Goal: Use online tool/utility

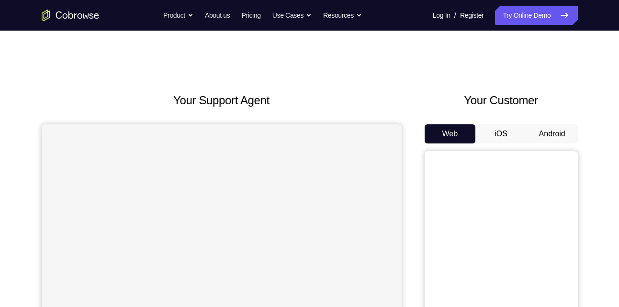
click at [557, 132] on button "Android" at bounding box center [552, 133] width 51 height 19
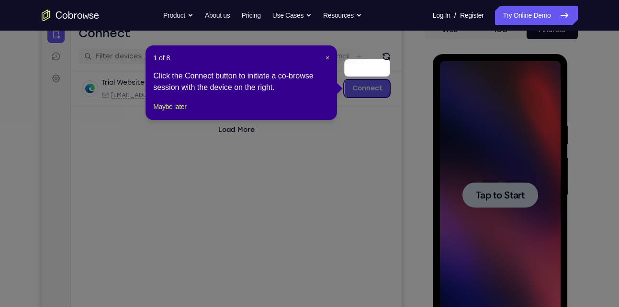
scroll to position [97, 0]
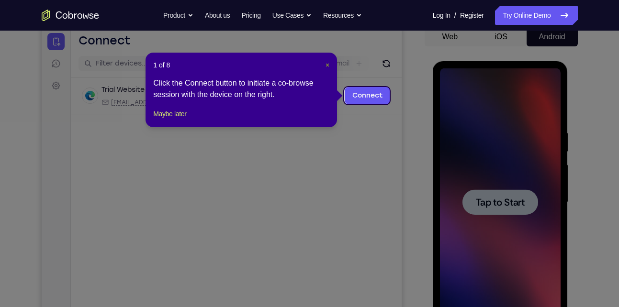
click at [327, 65] on span "×" at bounding box center [328, 65] width 4 height 8
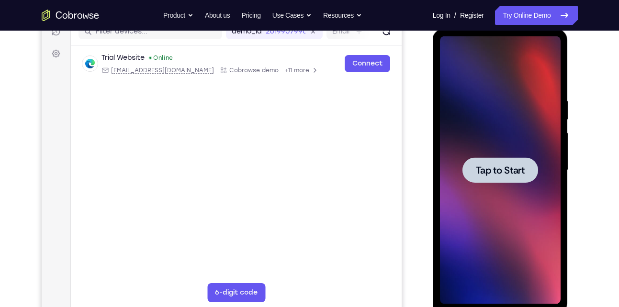
scroll to position [130, 0]
click at [488, 167] on span "Tap to Start" at bounding box center [500, 170] width 49 height 10
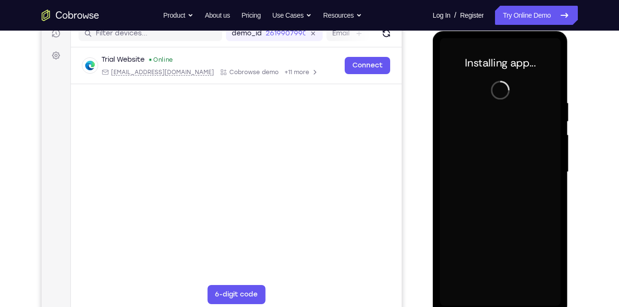
scroll to position [126, 0]
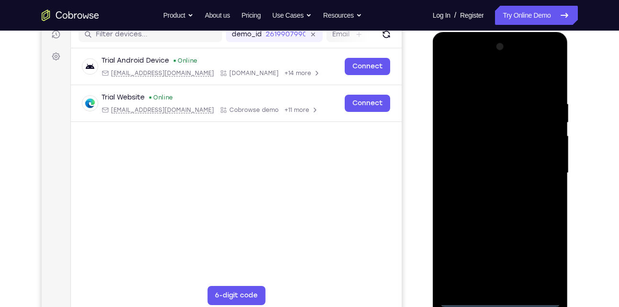
click at [501, 299] on div at bounding box center [500, 173] width 121 height 268
click at [545, 252] on div at bounding box center [500, 173] width 121 height 268
click at [480, 89] on div at bounding box center [500, 173] width 121 height 268
click at [539, 165] on div at bounding box center [500, 173] width 121 height 268
click at [514, 174] on div at bounding box center [500, 173] width 121 height 268
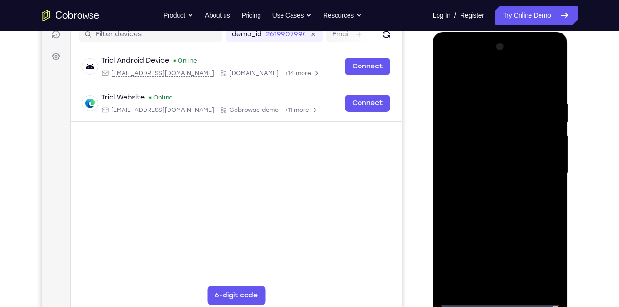
click at [492, 190] on div at bounding box center [500, 173] width 121 height 268
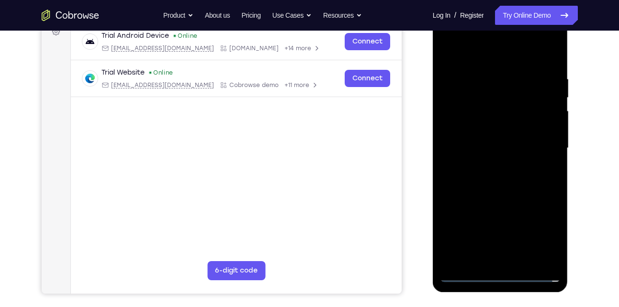
scroll to position [152, 0]
click at [480, 141] on div at bounding box center [500, 148] width 121 height 268
click at [471, 128] on div at bounding box center [500, 148] width 121 height 268
click at [476, 141] on div at bounding box center [500, 148] width 121 height 268
click at [486, 147] on div at bounding box center [500, 148] width 121 height 268
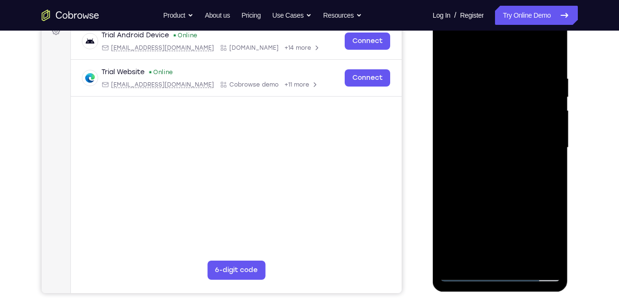
click at [486, 181] on div at bounding box center [500, 148] width 121 height 268
click at [488, 183] on div at bounding box center [500, 148] width 121 height 268
click at [547, 159] on div at bounding box center [500, 148] width 121 height 268
click at [503, 146] on div at bounding box center [500, 148] width 121 height 268
click at [503, 179] on div at bounding box center [500, 148] width 121 height 268
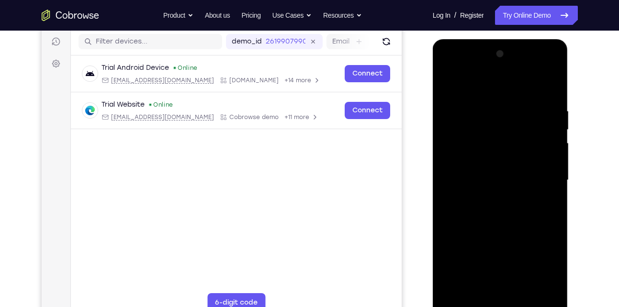
scroll to position [117, 0]
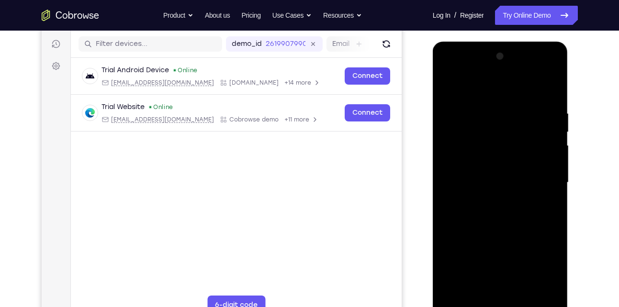
click at [552, 102] on div at bounding box center [500, 183] width 121 height 268
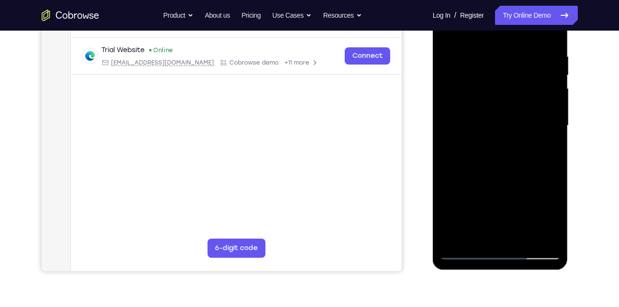
click at [554, 161] on div at bounding box center [500, 126] width 121 height 268
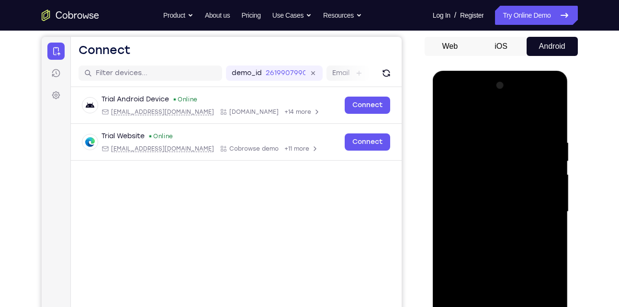
scroll to position [87, 0]
click at [487, 125] on div at bounding box center [500, 213] width 121 height 268
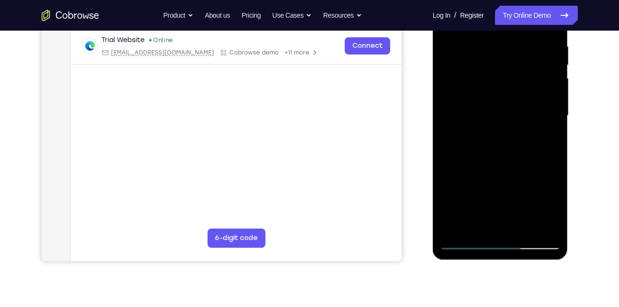
scroll to position [184, 0]
click at [534, 222] on div at bounding box center [500, 115] width 121 height 268
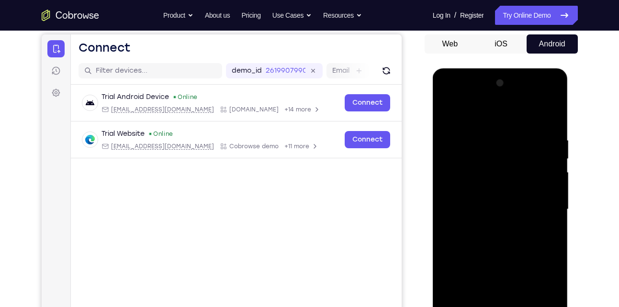
scroll to position [114, 0]
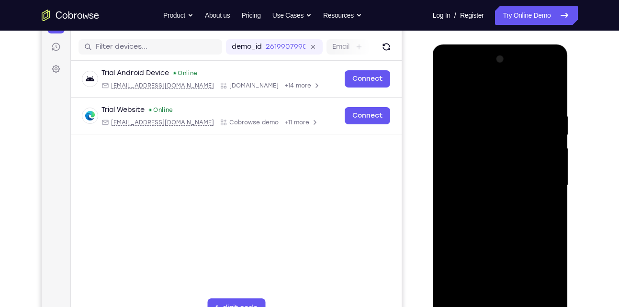
click at [522, 135] on div at bounding box center [500, 186] width 121 height 268
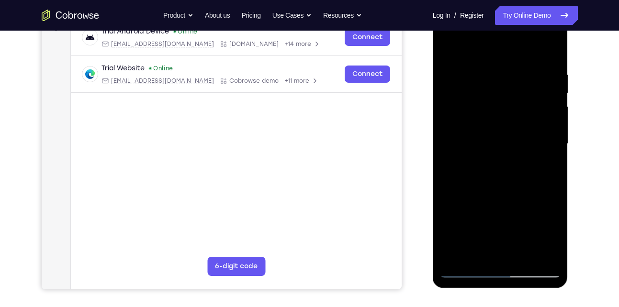
scroll to position [156, 0]
click at [536, 113] on div at bounding box center [500, 144] width 121 height 268
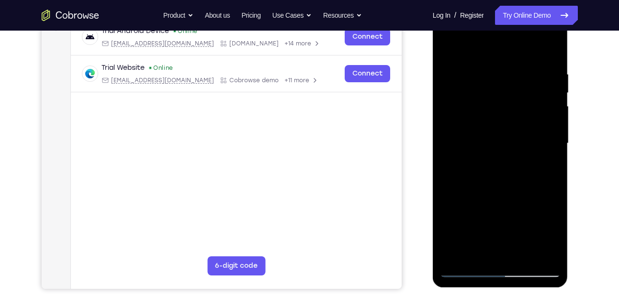
click at [536, 113] on div at bounding box center [500, 144] width 121 height 268
click at [550, 79] on div at bounding box center [500, 144] width 121 height 268
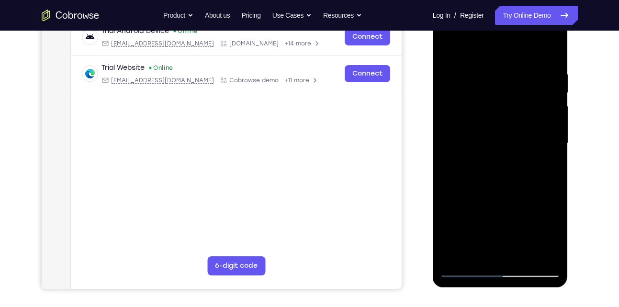
click at [550, 79] on div at bounding box center [500, 144] width 121 height 268
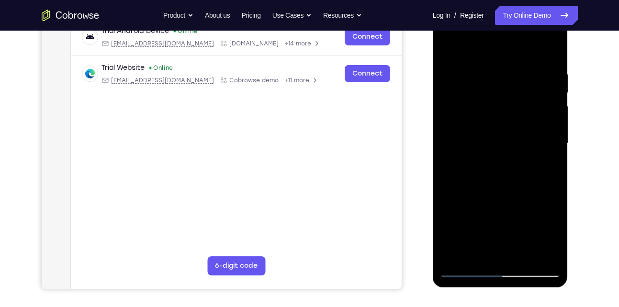
click at [550, 79] on div at bounding box center [500, 144] width 121 height 268
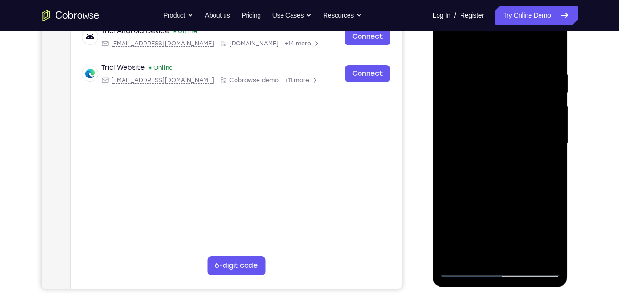
click at [550, 79] on div at bounding box center [500, 144] width 121 height 268
click at [552, 52] on div at bounding box center [500, 144] width 121 height 268
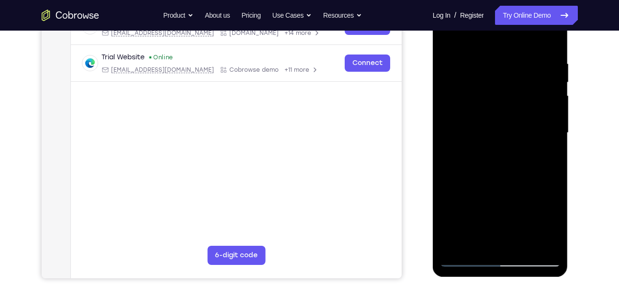
scroll to position [167, 0]
click at [521, 247] on div at bounding box center [500, 133] width 121 height 268
click at [500, 181] on div at bounding box center [500, 133] width 121 height 268
click at [475, 136] on div at bounding box center [500, 133] width 121 height 268
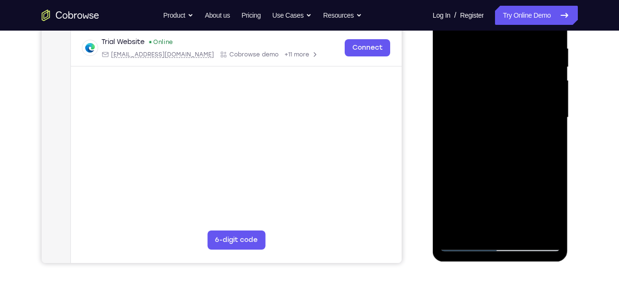
scroll to position [187, 0]
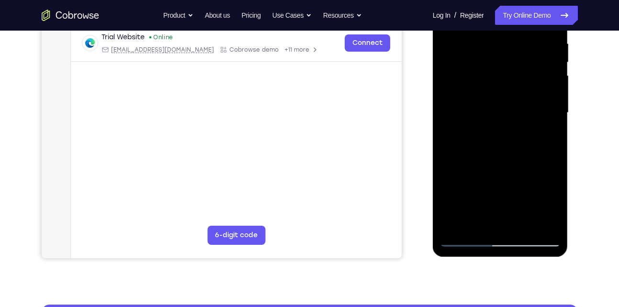
click at [545, 137] on div at bounding box center [500, 113] width 121 height 268
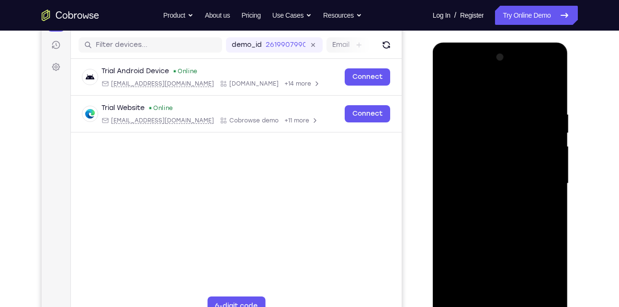
scroll to position [112, 0]
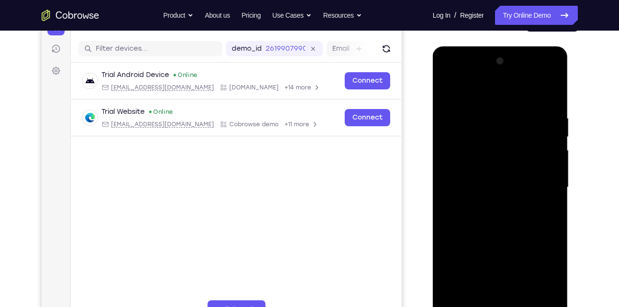
click at [449, 90] on div at bounding box center [500, 188] width 121 height 268
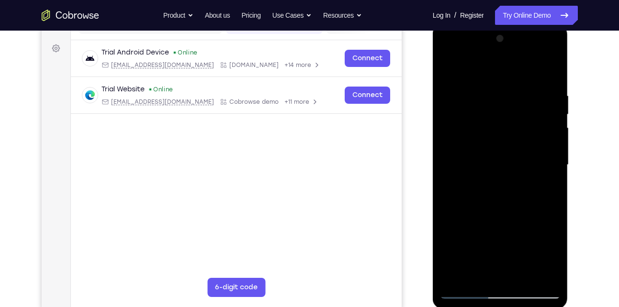
scroll to position [133, 0]
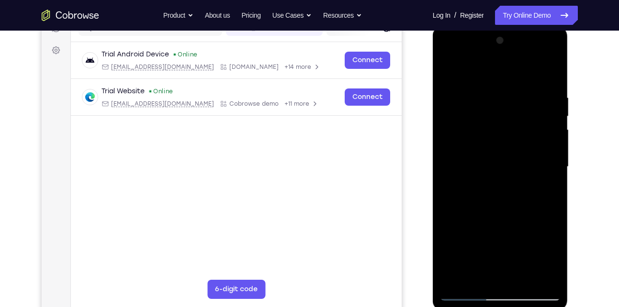
click at [449, 68] on div at bounding box center [500, 167] width 121 height 268
click at [465, 98] on div at bounding box center [500, 167] width 121 height 268
click at [502, 174] on div at bounding box center [500, 167] width 121 height 268
click at [446, 56] on div at bounding box center [500, 167] width 121 height 268
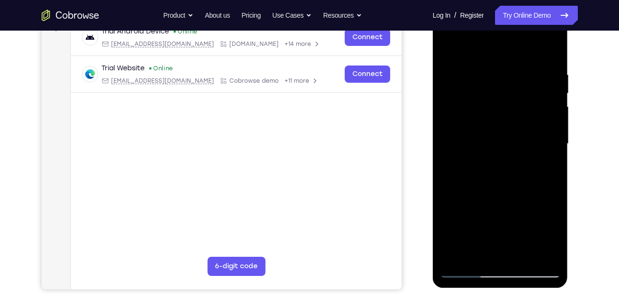
scroll to position [156, 0]
click at [546, 257] on div at bounding box center [500, 144] width 121 height 268
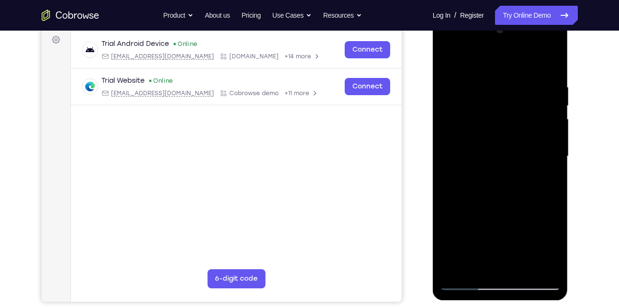
scroll to position [144, 0]
click at [468, 166] on div at bounding box center [500, 156] width 121 height 268
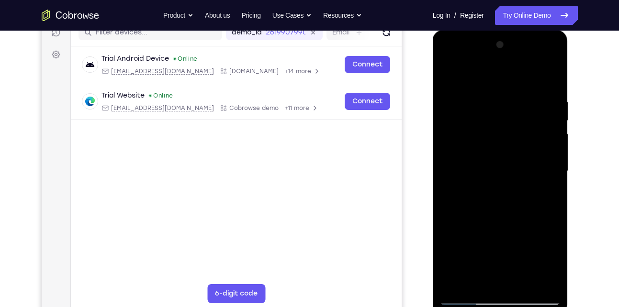
scroll to position [128, 0]
click at [547, 50] on div at bounding box center [500, 172] width 121 height 268
click at [551, 49] on div at bounding box center [500, 172] width 121 height 268
click at [447, 58] on div at bounding box center [500, 172] width 121 height 268
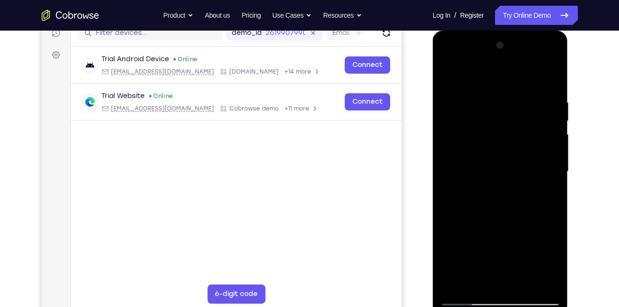
click at [496, 119] on div at bounding box center [500, 172] width 121 height 268
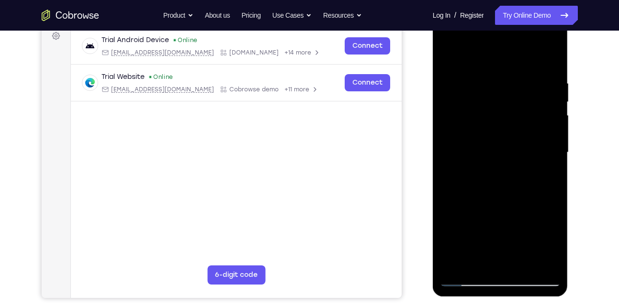
scroll to position [150, 0]
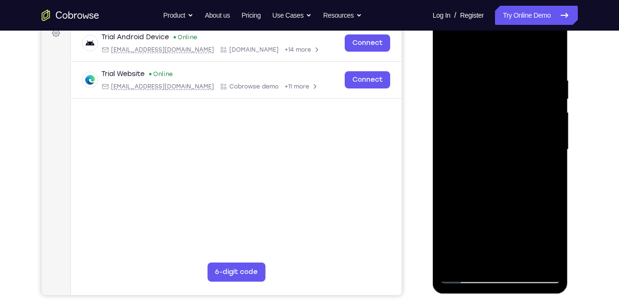
click at [468, 184] on div at bounding box center [500, 150] width 121 height 268
click at [473, 188] on div at bounding box center [500, 150] width 121 height 268
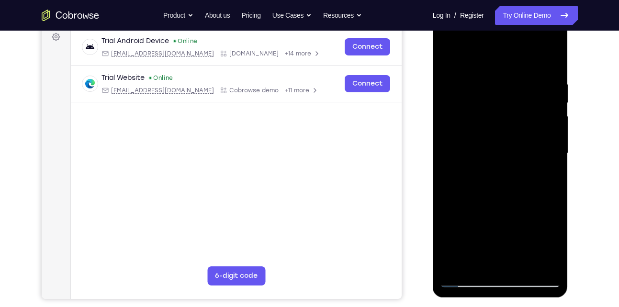
scroll to position [145, 0]
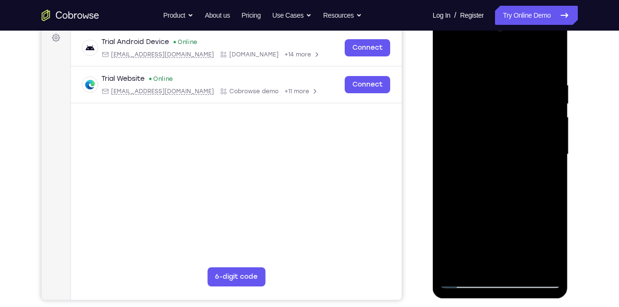
click at [503, 190] on div at bounding box center [500, 155] width 121 height 268
click at [497, 202] on div at bounding box center [500, 155] width 121 height 268
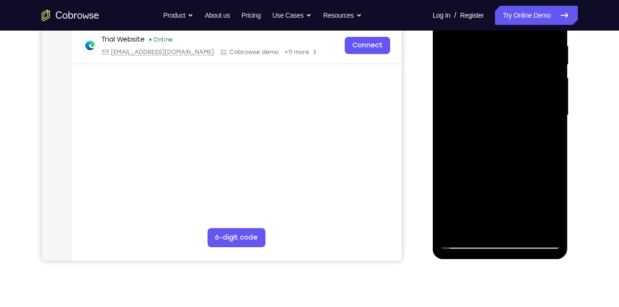
scroll to position [182, 0]
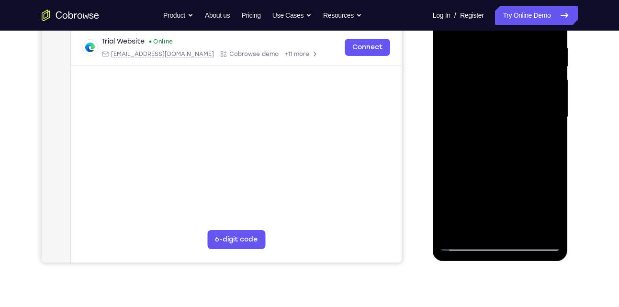
click at [543, 195] on div at bounding box center [500, 117] width 121 height 268
click at [528, 175] on div at bounding box center [500, 117] width 121 height 268
click at [464, 198] on div at bounding box center [500, 117] width 121 height 268
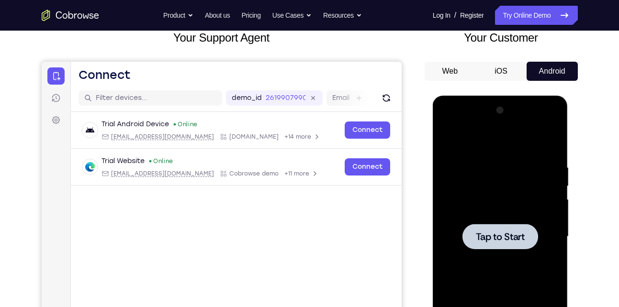
scroll to position [63, 0]
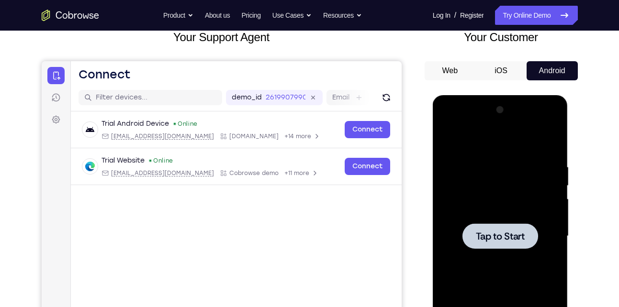
click at [463, 71] on button "Web" at bounding box center [450, 70] width 51 height 19
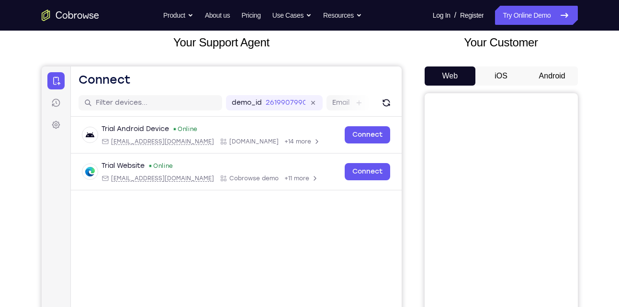
scroll to position [57, 0]
